Goal: Ask a question

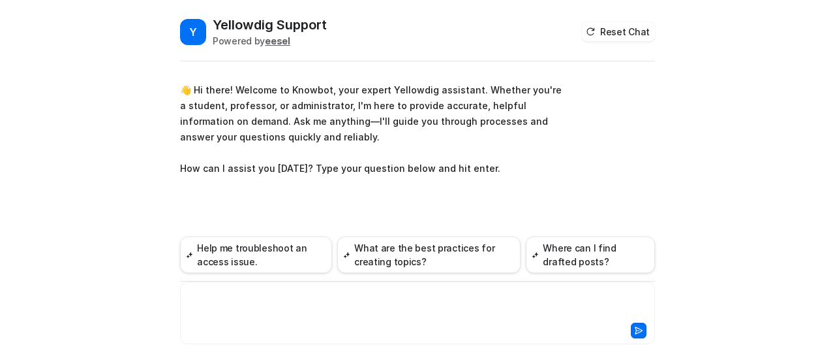
click at [259, 296] on div at bounding box center [417, 305] width 469 height 30
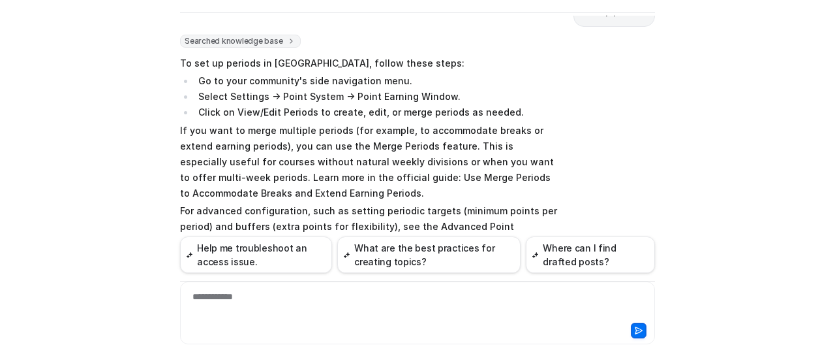
scroll to position [140, 0]
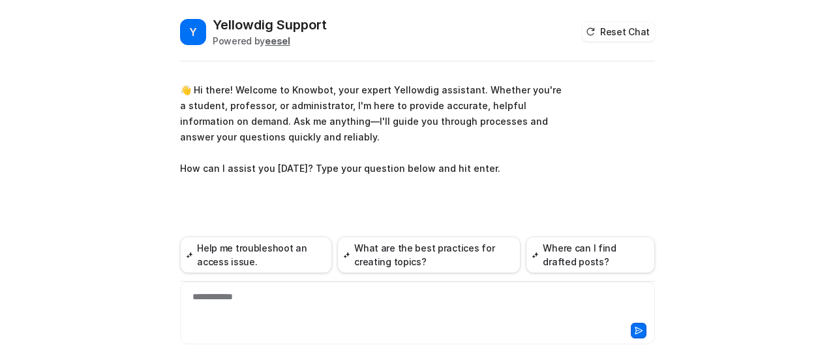
click at [257, 293] on div "**********" at bounding box center [417, 305] width 469 height 30
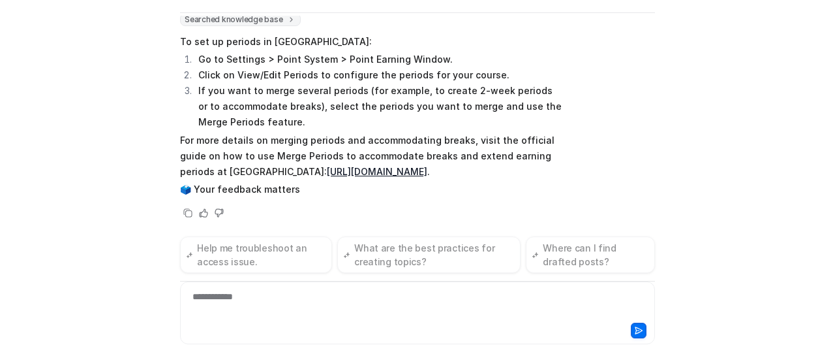
scroll to position [196, 0]
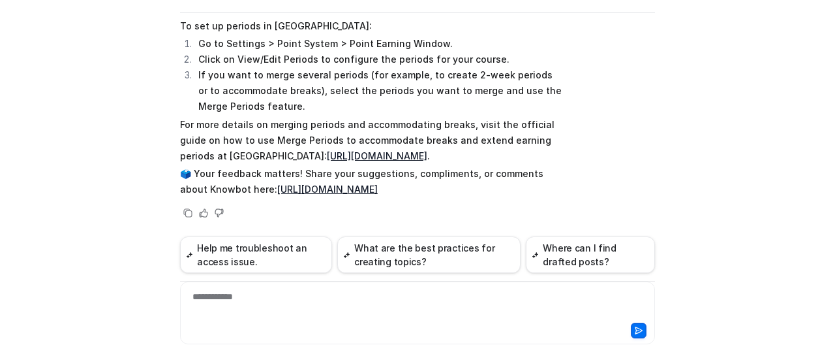
click at [327, 150] on link "https://support.yellowdig.co/hc/en-us/articles/14092293092116-Use-Merge-Periods…" at bounding box center [377, 155] width 101 height 11
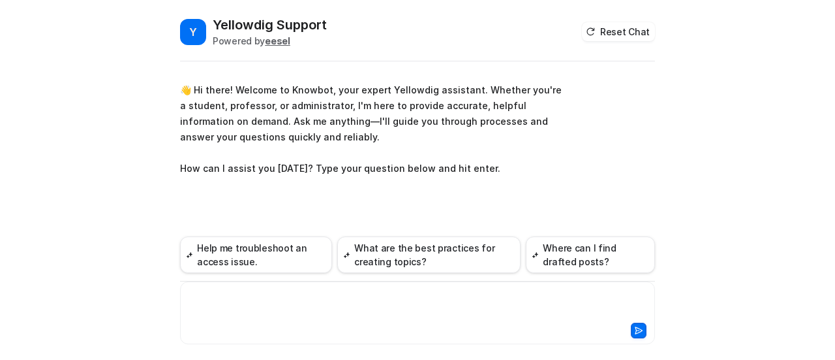
click at [252, 303] on div at bounding box center [417, 305] width 469 height 30
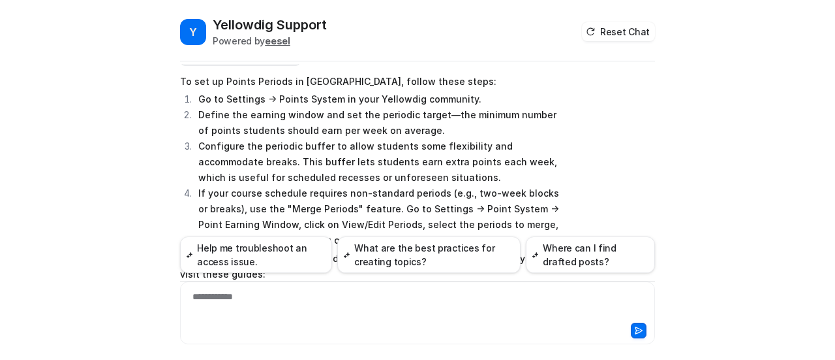
scroll to position [172, 0]
